Goal: Transaction & Acquisition: Purchase product/service

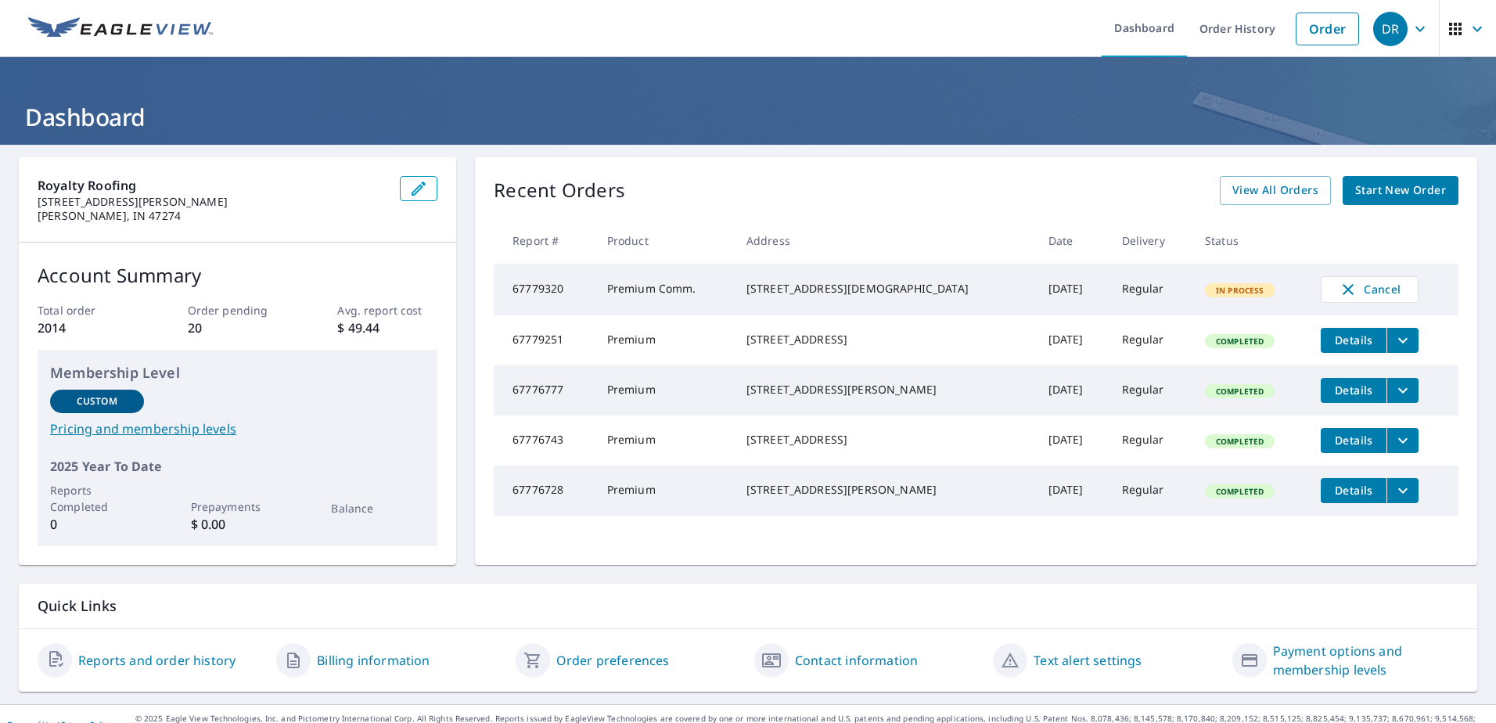
click at [1390, 199] on span "Start New Order" at bounding box center [1400, 191] width 91 height 20
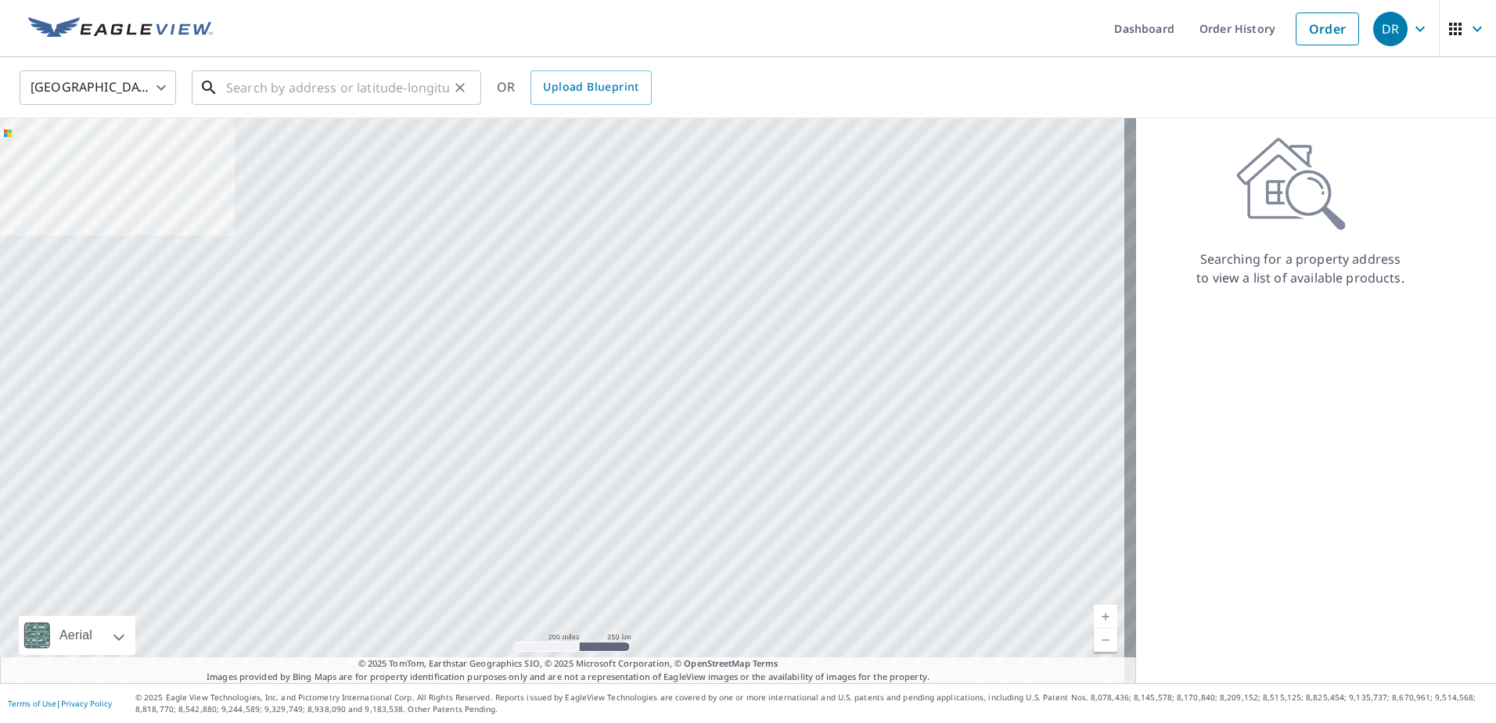
click at [303, 88] on input "text" at bounding box center [337, 88] width 223 height 44
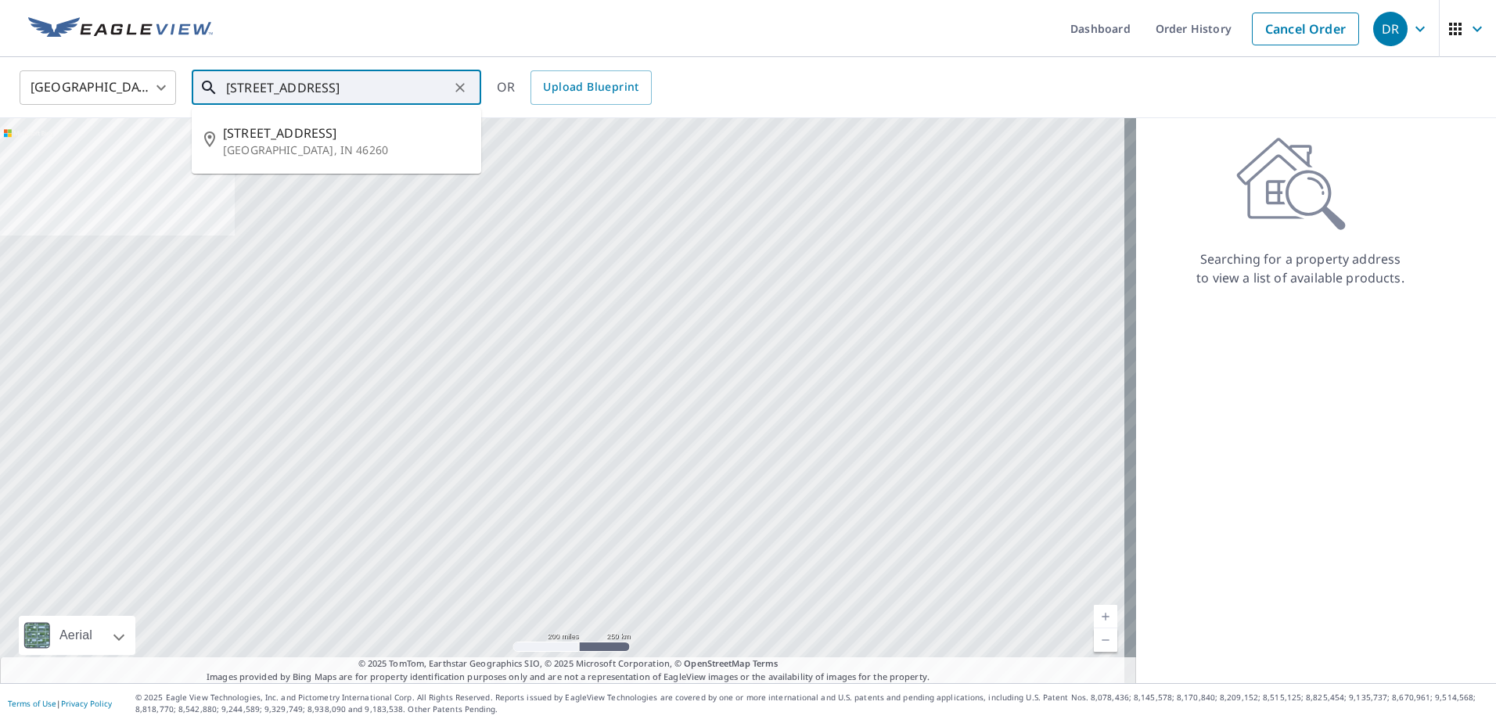
scroll to position [0, 23]
type input "[STREET_ADDRESS]"
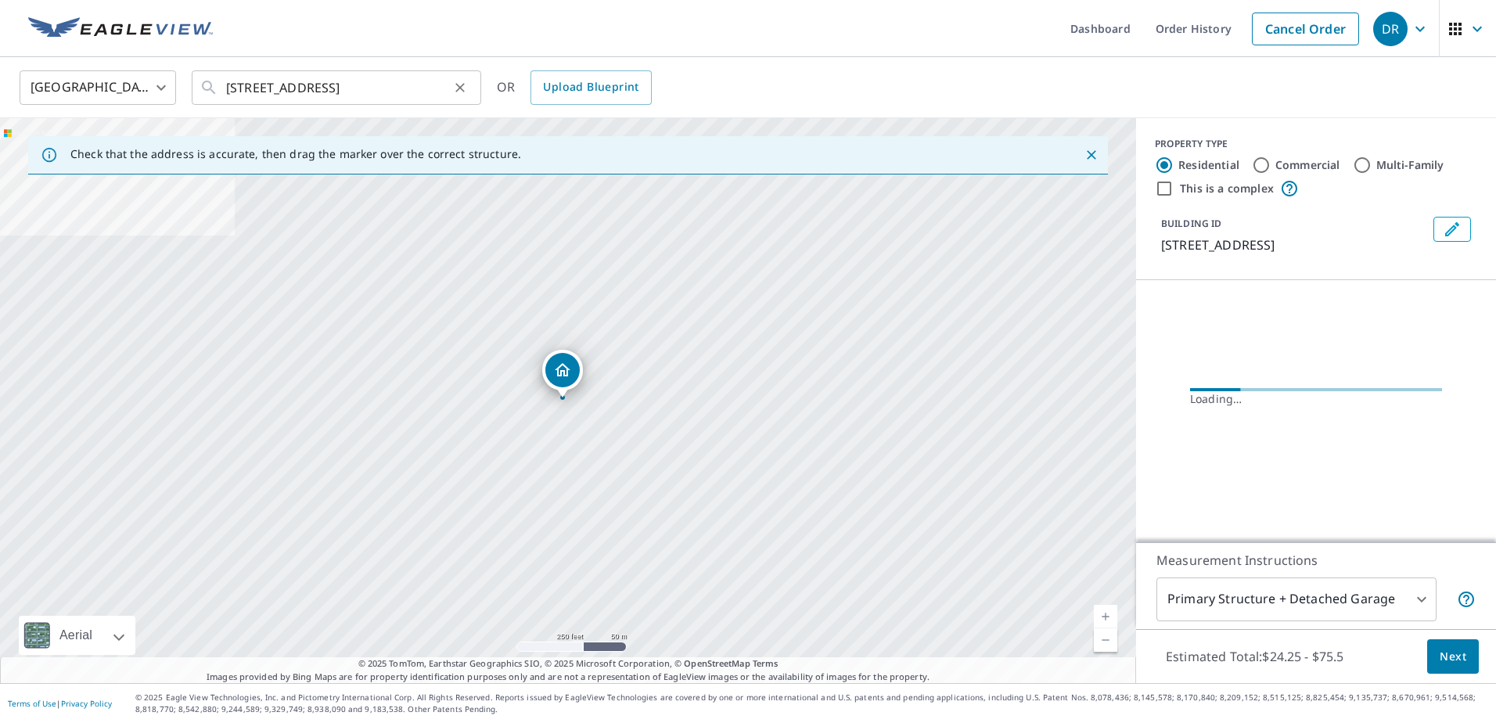
scroll to position [0, 0]
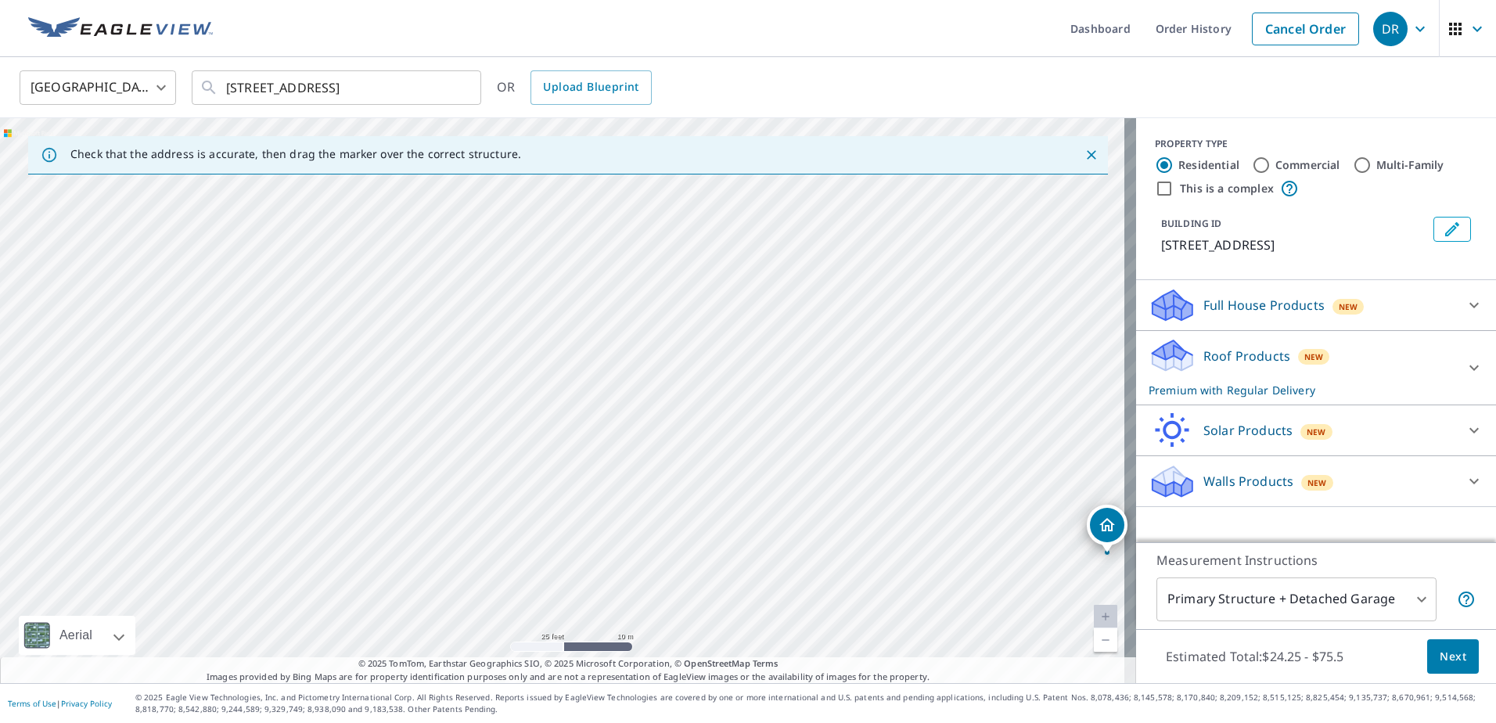
click at [652, 527] on div "[STREET_ADDRESS]" at bounding box center [568, 400] width 1136 height 565
drag, startPoint x: 561, startPoint y: 375, endPoint x: 79, endPoint y: 354, distance: 482.3
drag, startPoint x: 553, startPoint y: 372, endPoint x: 567, endPoint y: 368, distance: 14.8
click at [572, 367] on div "Dropped pin, building 1, Residential property, 7741 Harcourt Springs Dr Indiana…" at bounding box center [562, 370] width 34 height 34
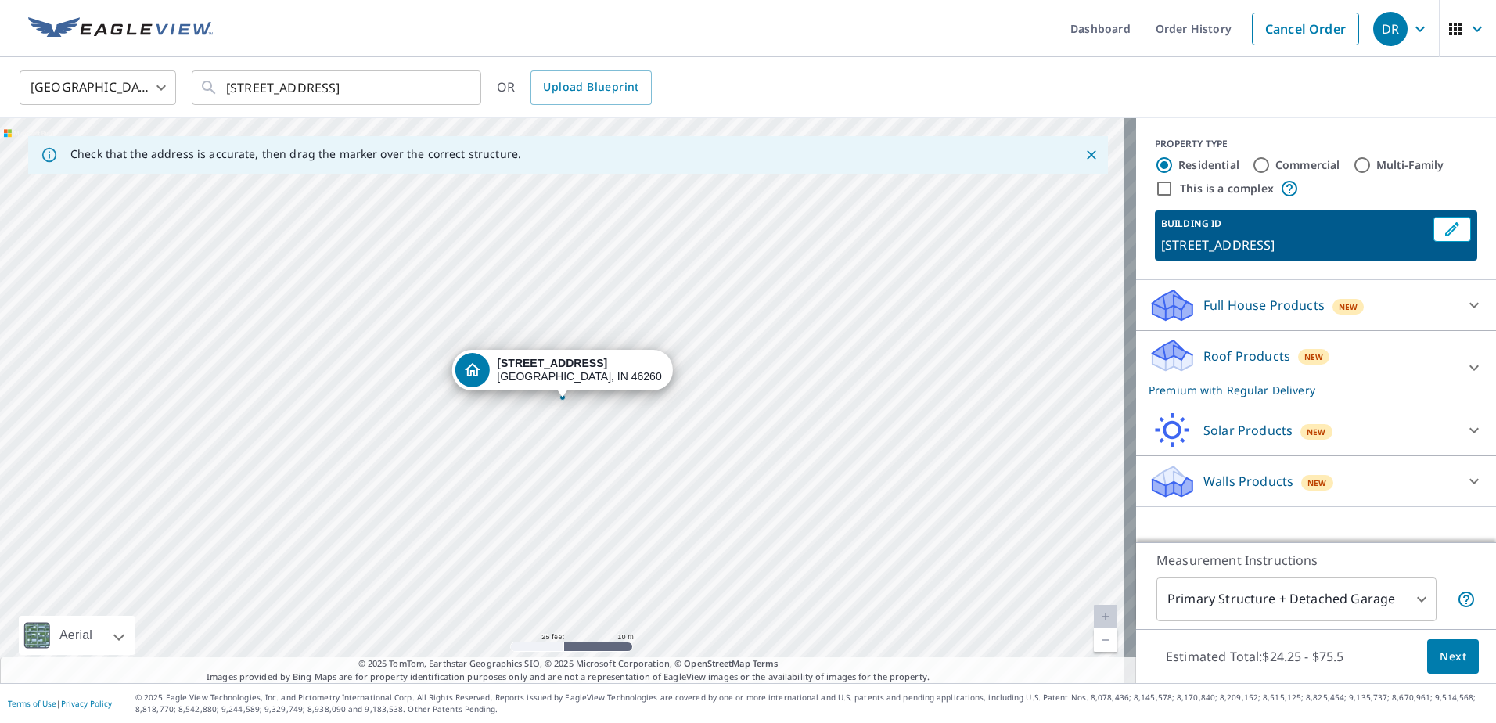
click at [541, 408] on div "[STREET_ADDRESS][PERSON_NAME]" at bounding box center [568, 400] width 1136 height 565
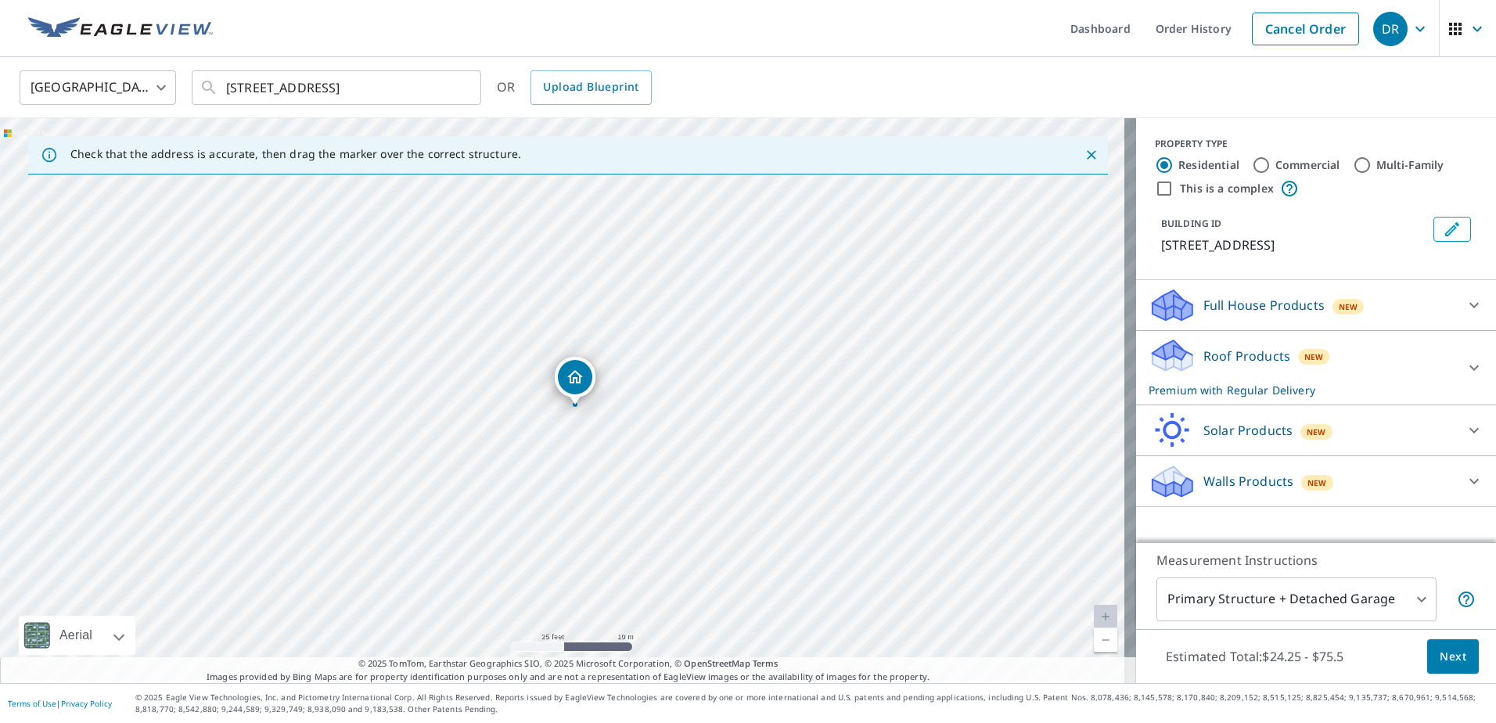
drag, startPoint x: 557, startPoint y: 374, endPoint x: 570, endPoint y: 381, distance: 14.4
click at [1465, 377] on icon at bounding box center [1474, 367] width 19 height 19
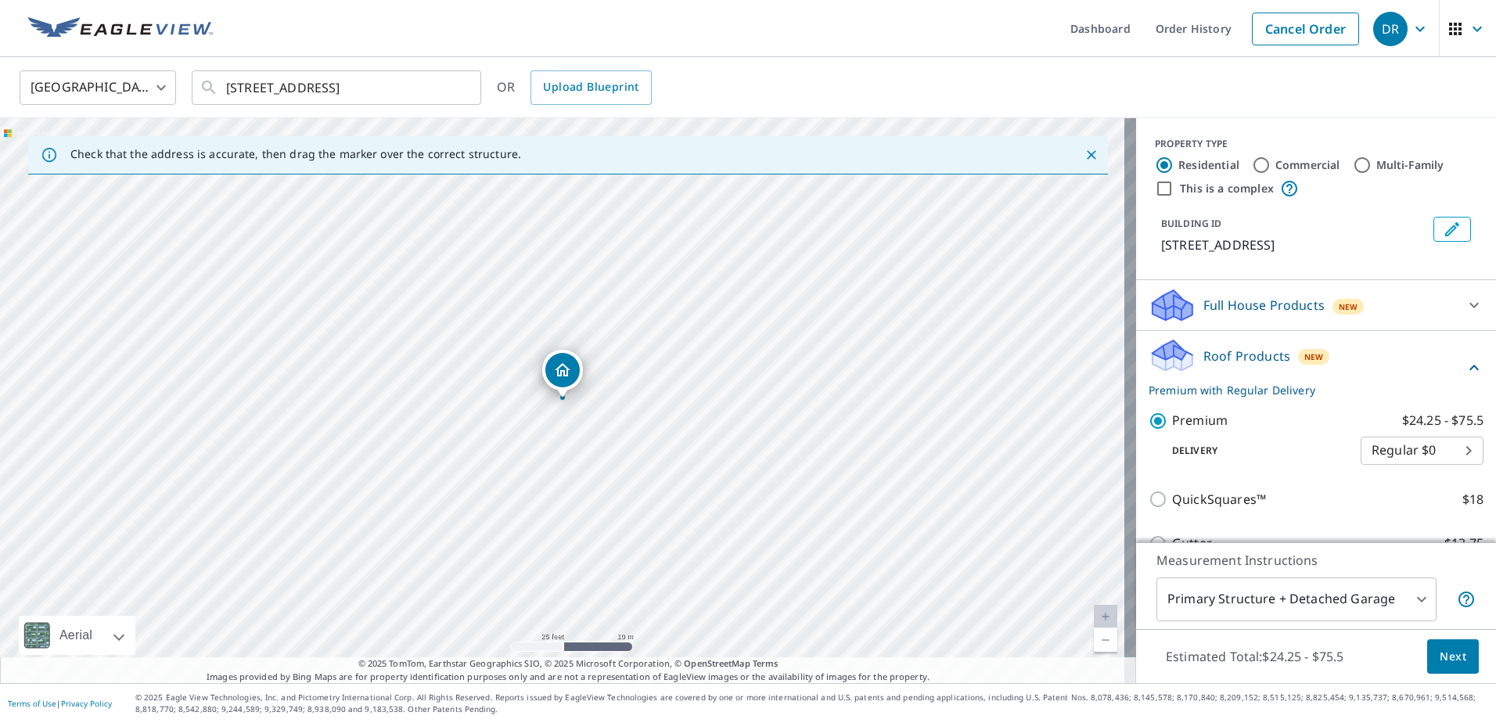
click at [1406, 597] on body "DR DR Dashboard Order History Cancel Order DR [GEOGRAPHIC_DATA] [GEOGRAPHIC_DAT…" at bounding box center [748, 361] width 1496 height 723
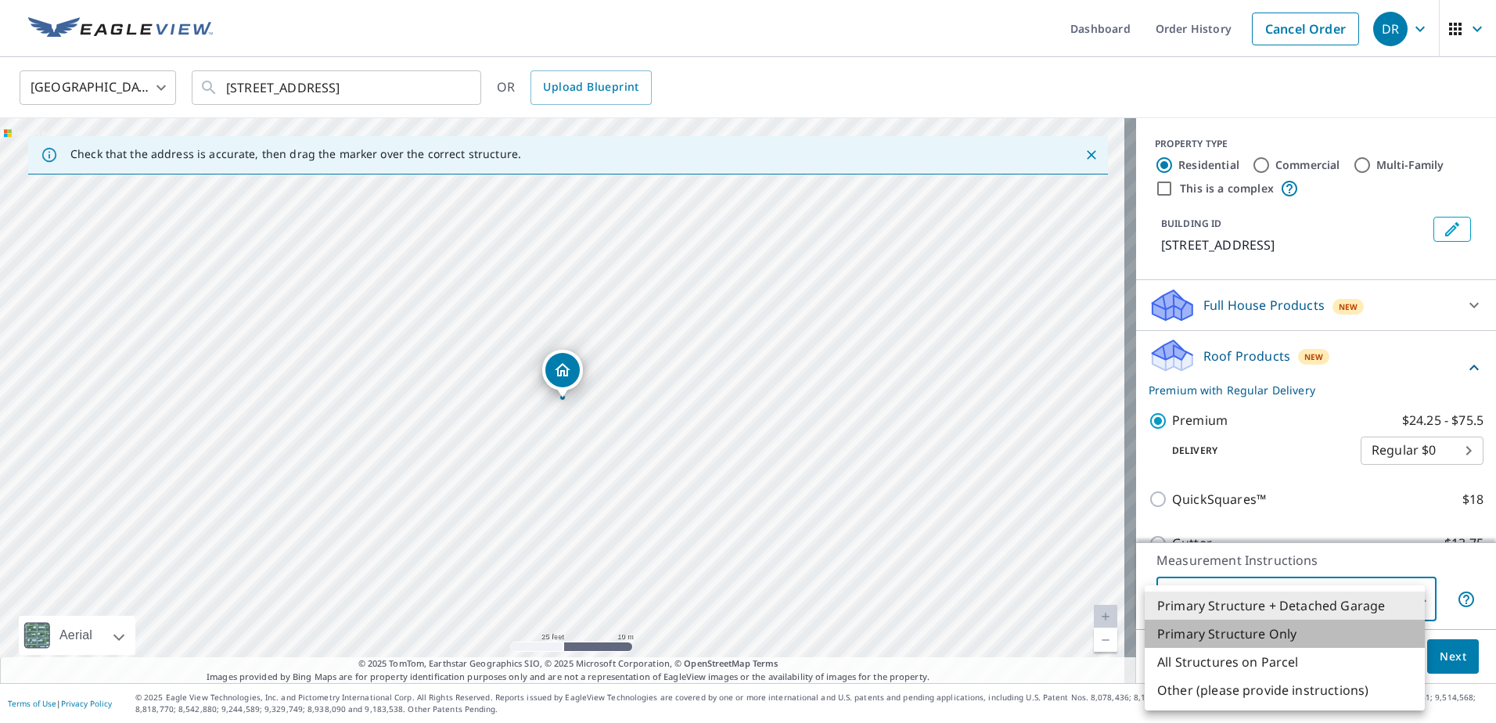
click at [1293, 631] on li "Primary Structure Only" at bounding box center [1285, 634] width 280 height 28
type input "2"
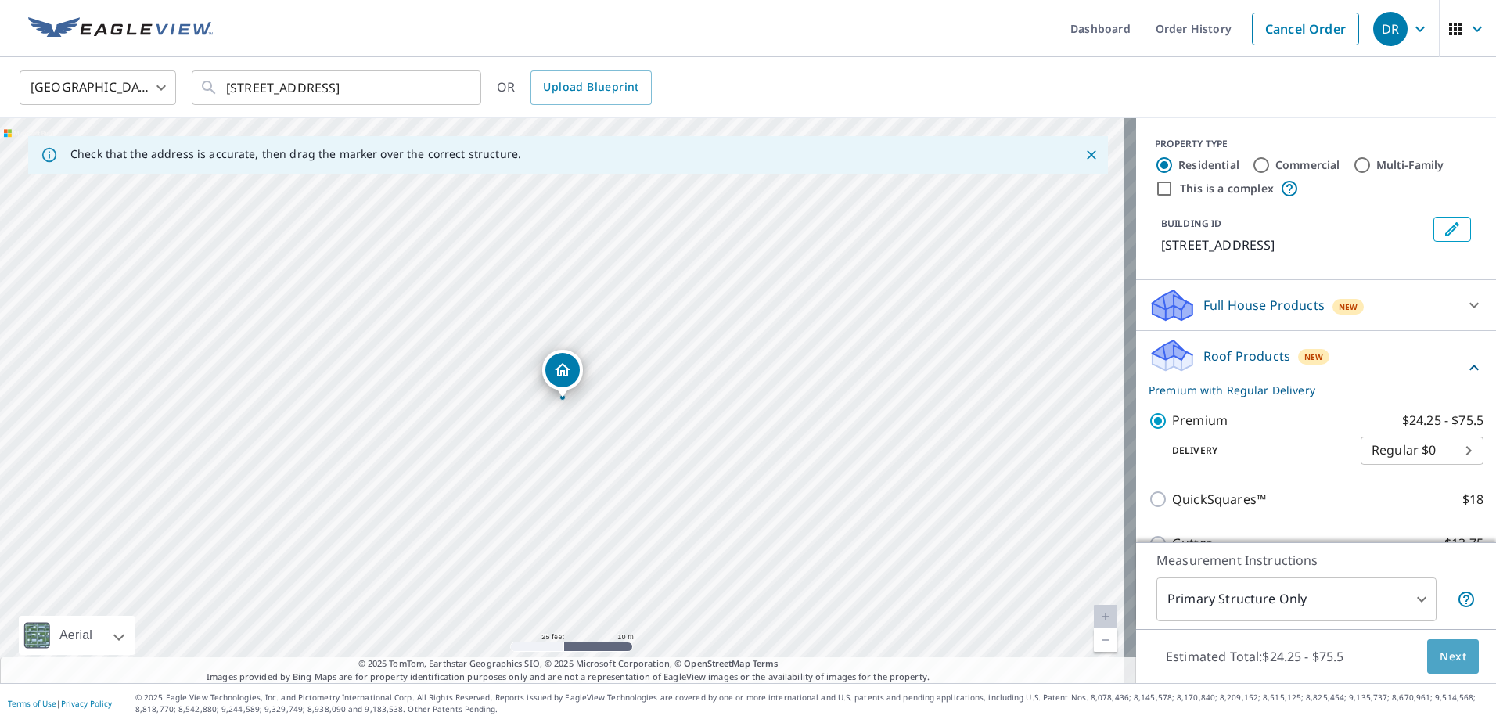
click at [1427, 656] on button "Next" at bounding box center [1453, 656] width 52 height 35
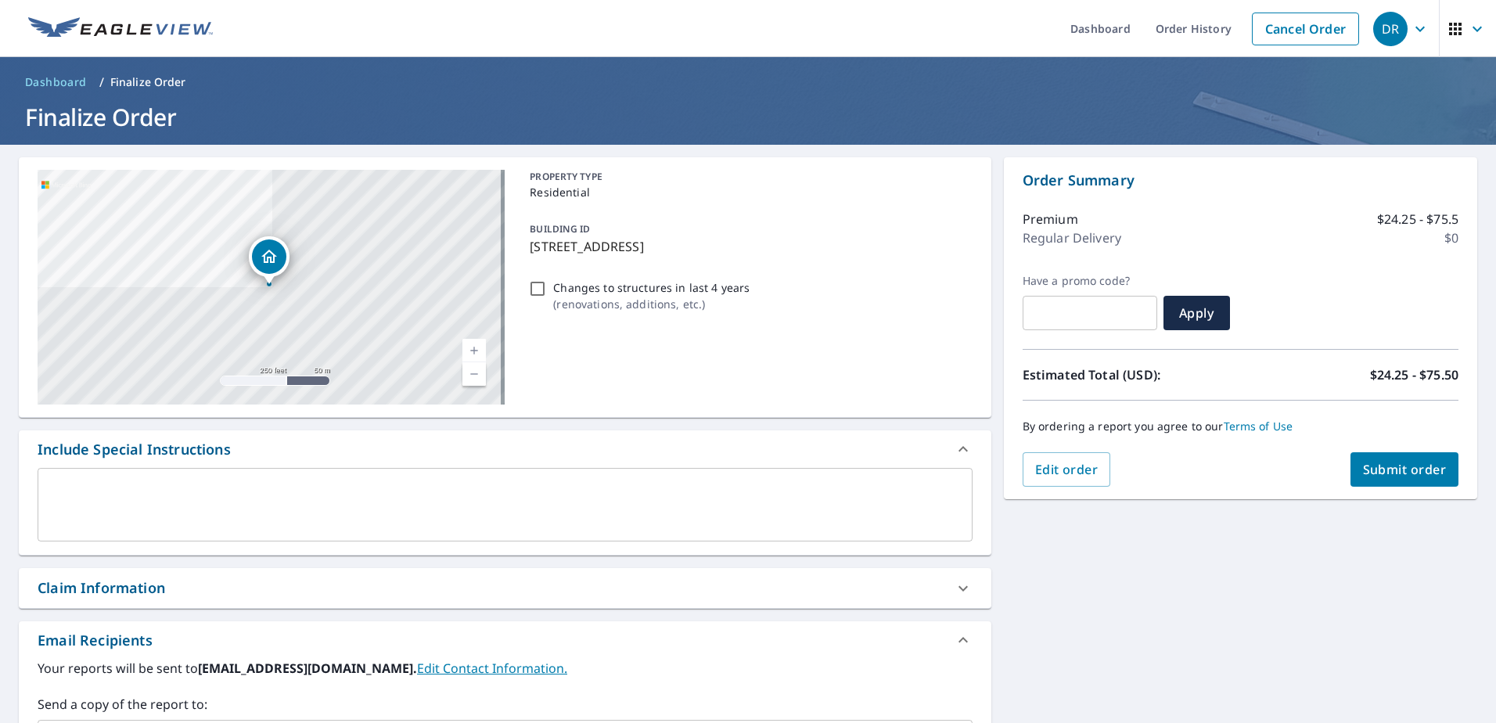
click at [539, 286] on input "Changes to structures in last 4 years ( renovations, additions, etc. )" at bounding box center [537, 288] width 19 height 19
checkbox input "true"
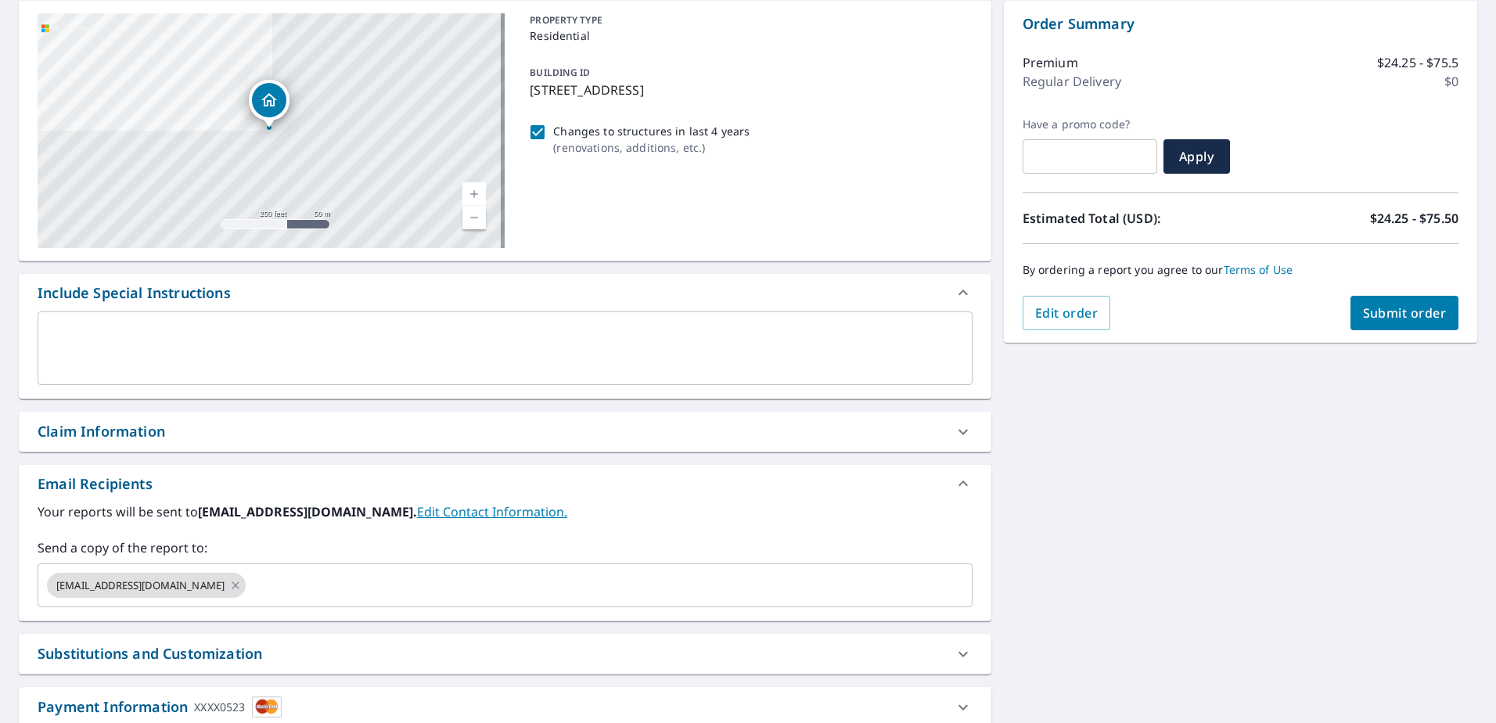
scroll to position [235, 0]
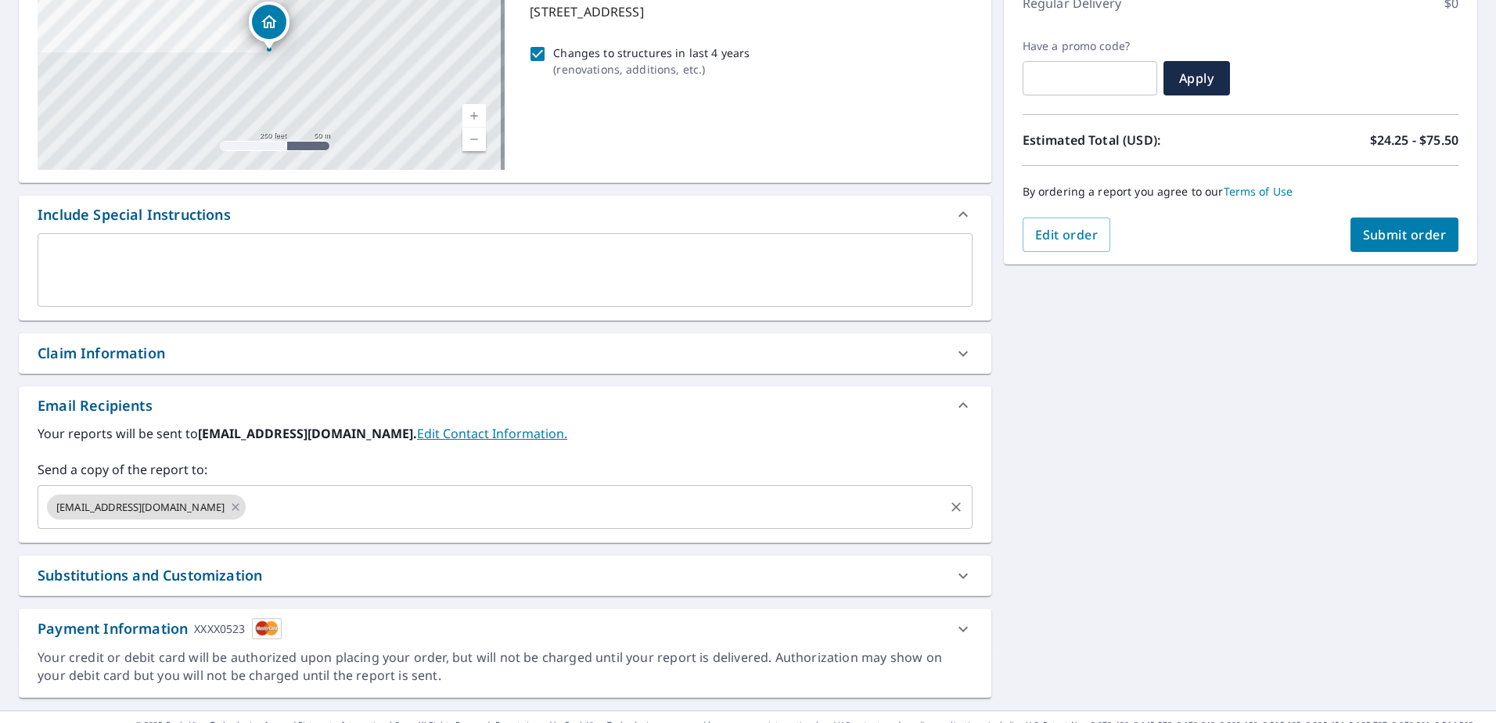
click at [248, 512] on input "text" at bounding box center [594, 507] width 693 height 30
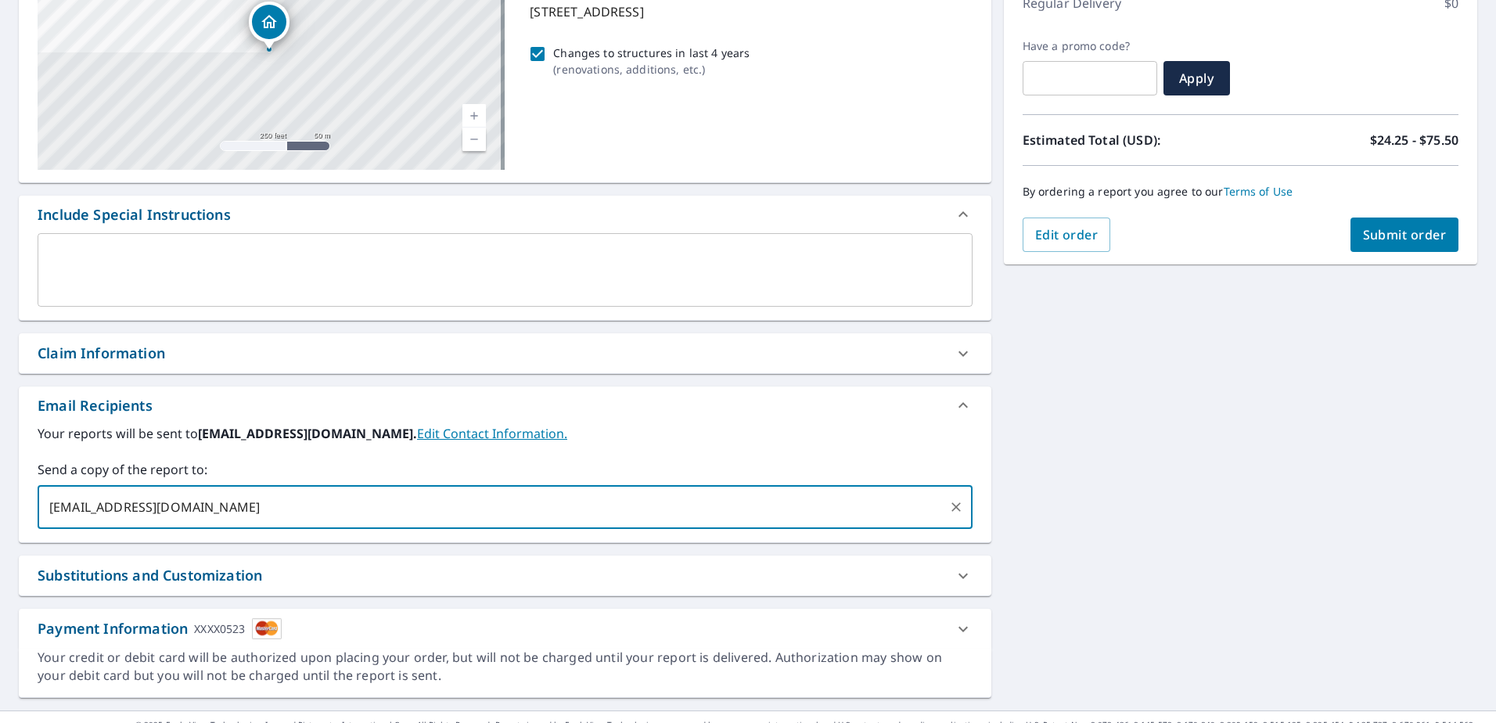
type input "[EMAIL_ADDRESS][DOMAIN_NAME]"
click at [1387, 233] on span "Submit order" at bounding box center [1405, 234] width 84 height 17
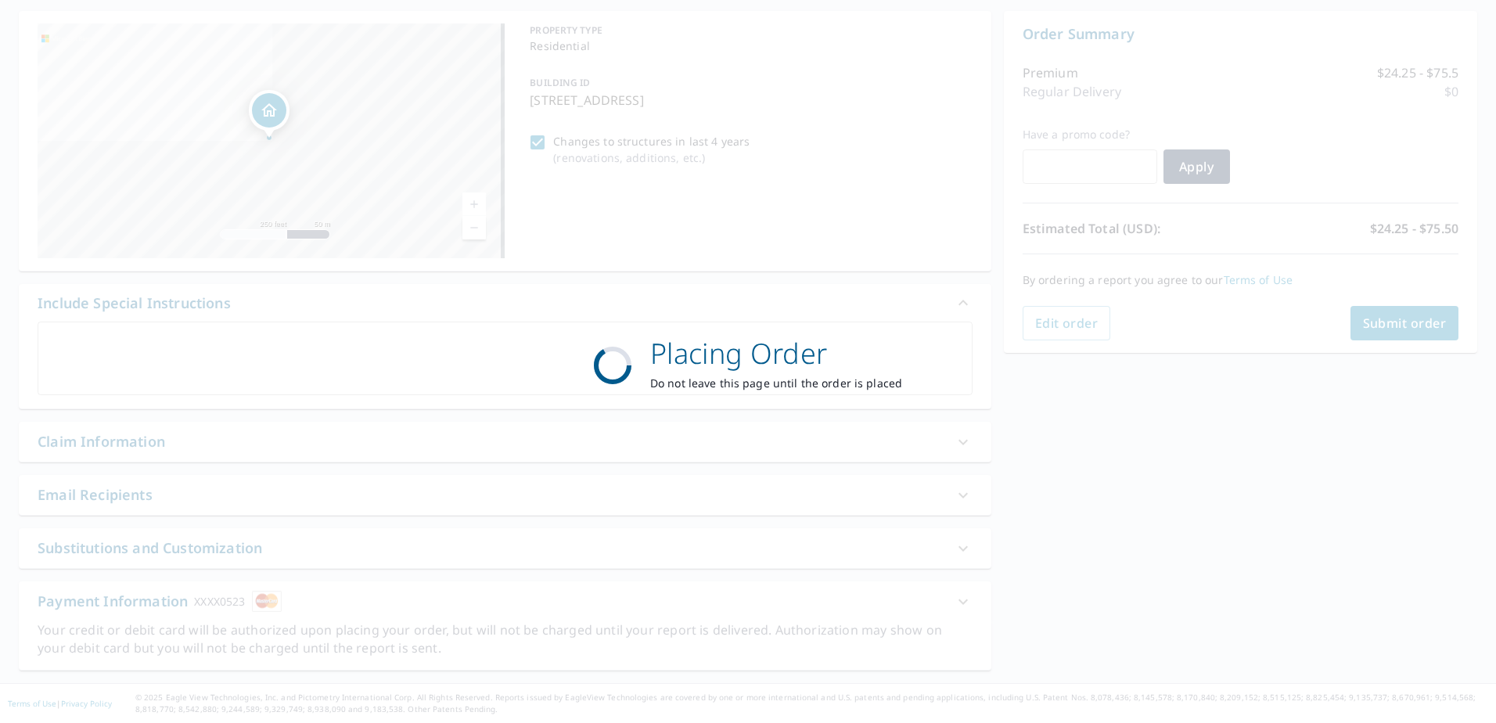
scroll to position [146, 0]
